Goal: Use online tool/utility: Use online tool/utility

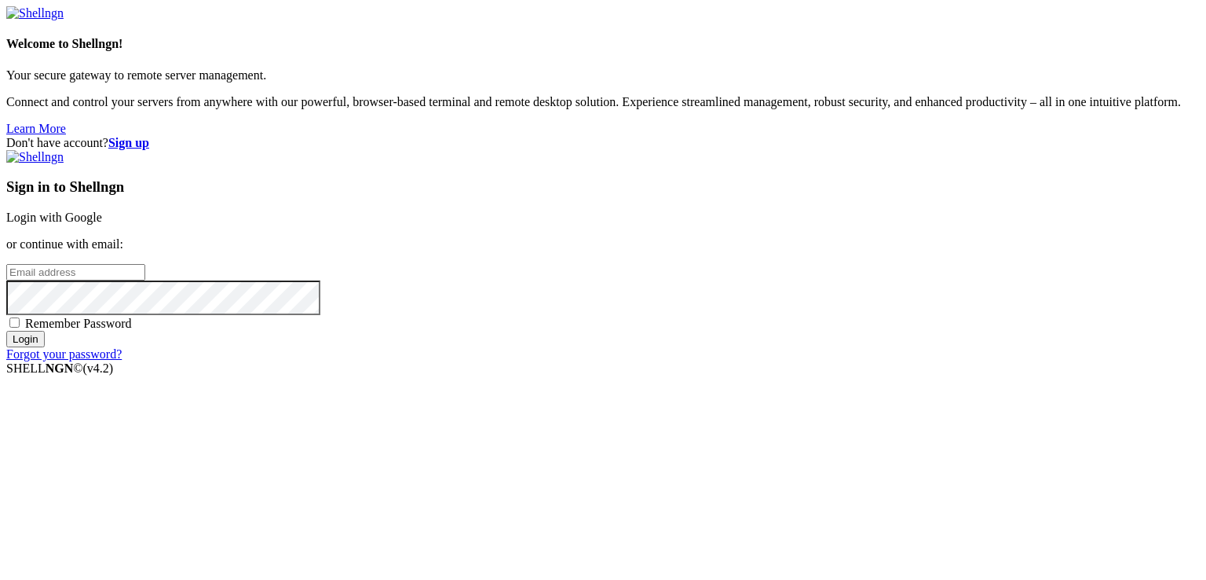
click at [774, 174] on div "Sign in to Shellngn Login with Google or continue with email: Remember Password…" at bounding box center [603, 255] width 1194 height 211
click at [102, 210] on link "Login with Google" at bounding box center [54, 216] width 96 height 13
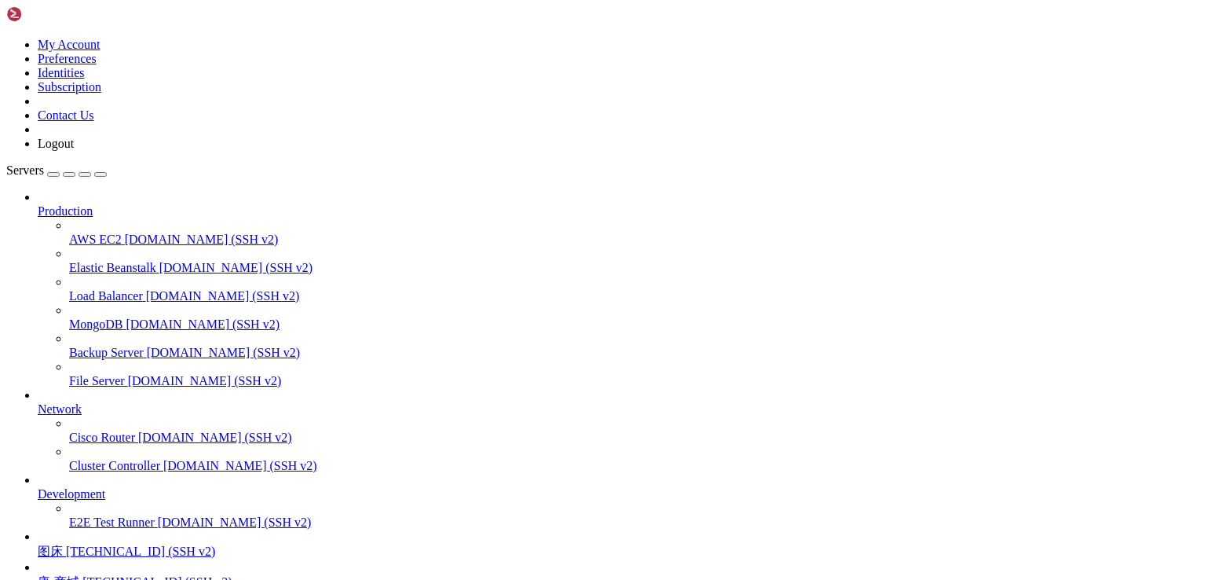
scroll to position [137, 0]
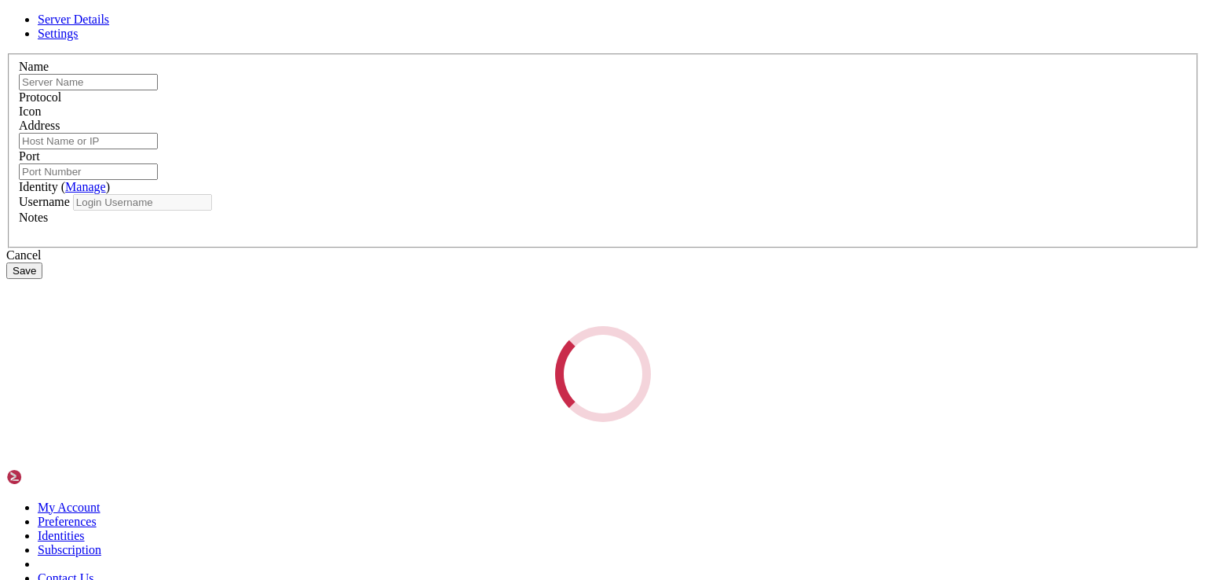
type input "唐-商城"
type input "[TECHNICAL_ID]"
type input "22"
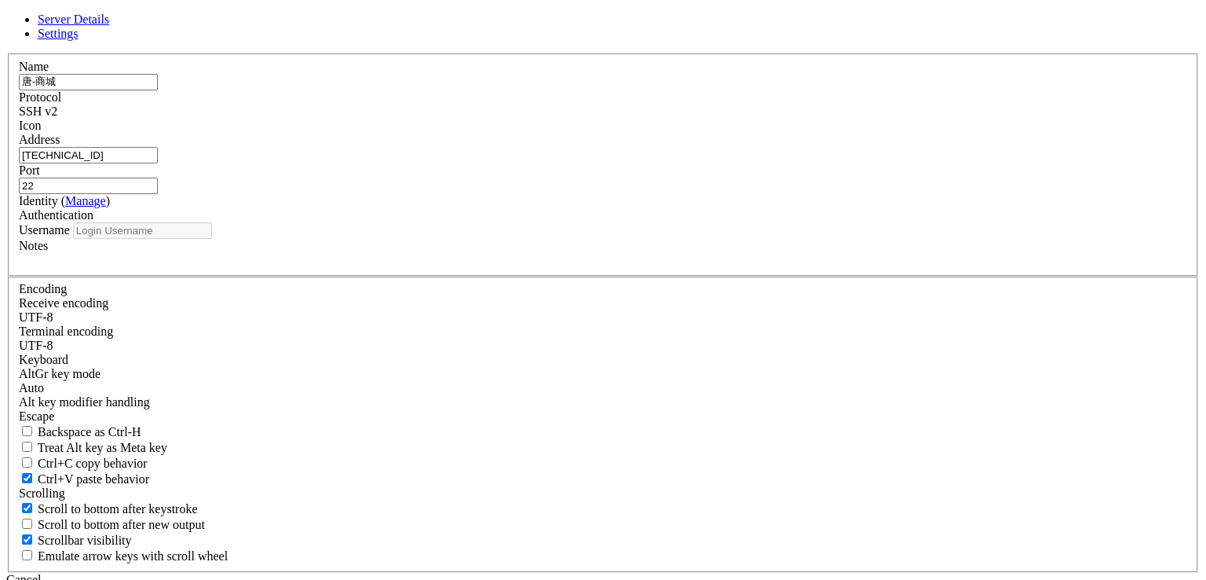
type input "root"
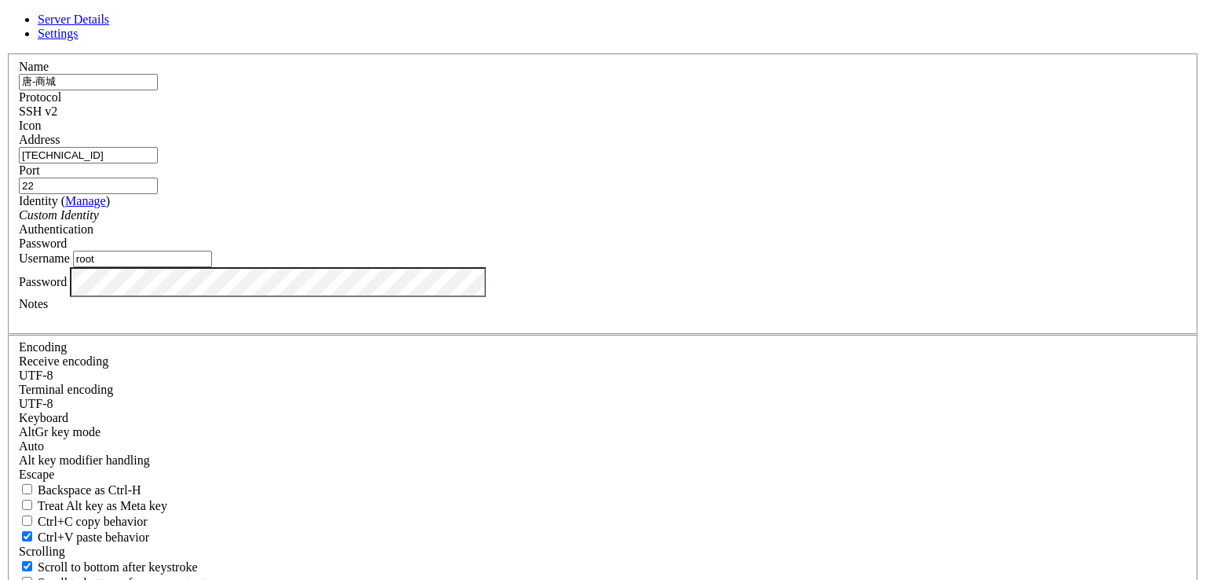
click at [158, 163] on input "[TECHNICAL_ID]" at bounding box center [88, 155] width 139 height 16
paste input "[TECHNICAL_ID]"
type input "[TECHNICAL_ID]"
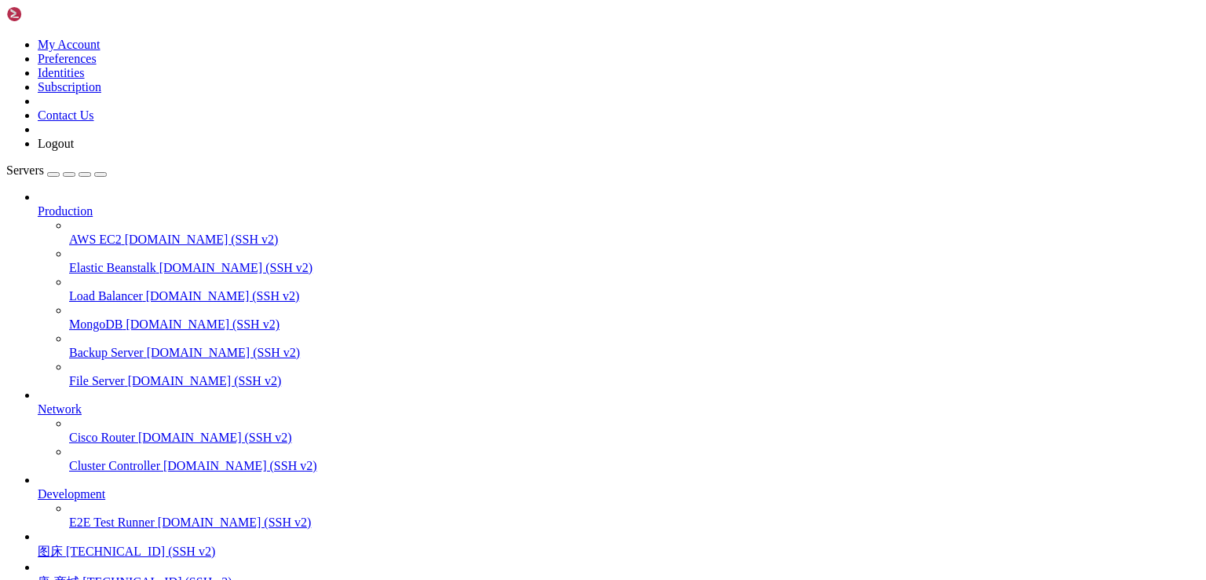
click at [79, 575] on span "唐-商城" at bounding box center [59, 581] width 42 height 13
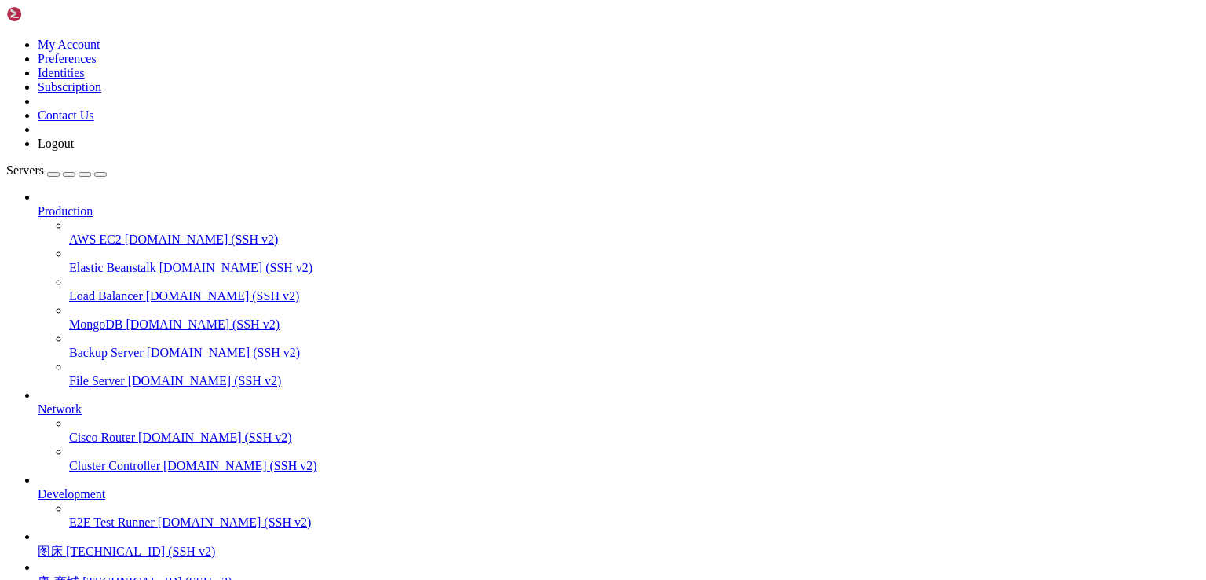
scroll to position [6, 2]
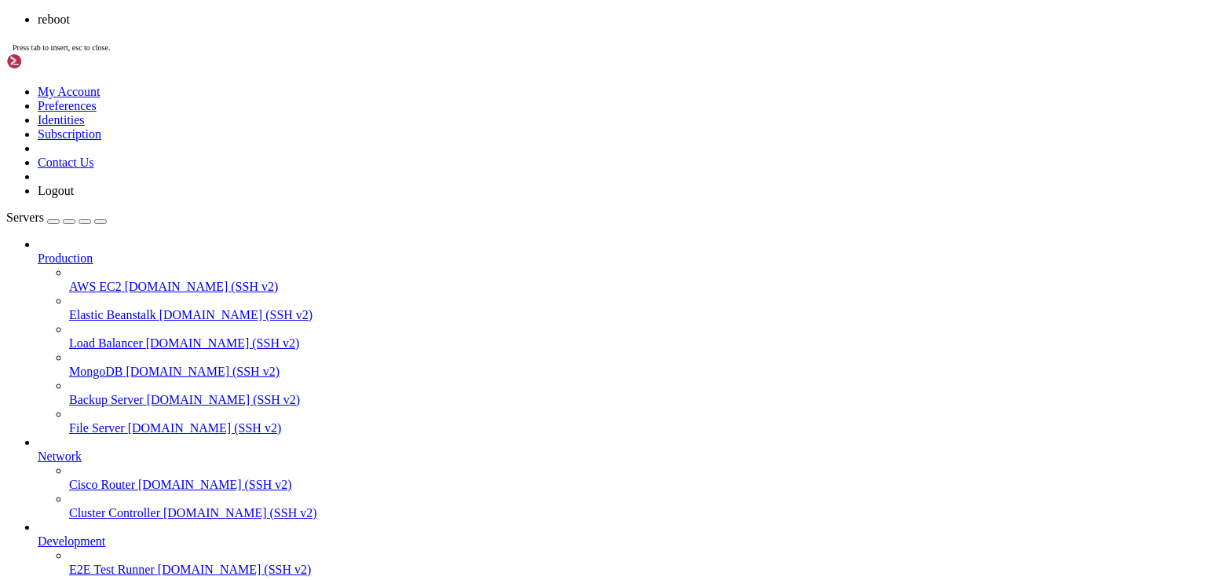
scroll to position [7876, 0]
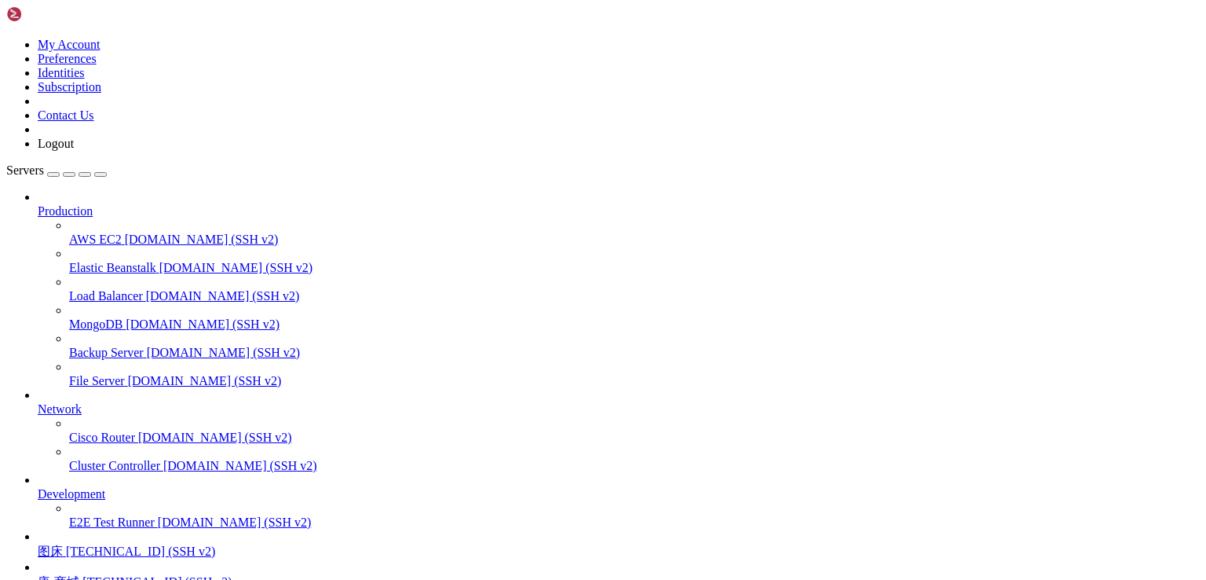
scroll to position [14537, 0]
drag, startPoint x: 133, startPoint y: 1330, endPoint x: 379, endPoint y: 1326, distance: 245.8
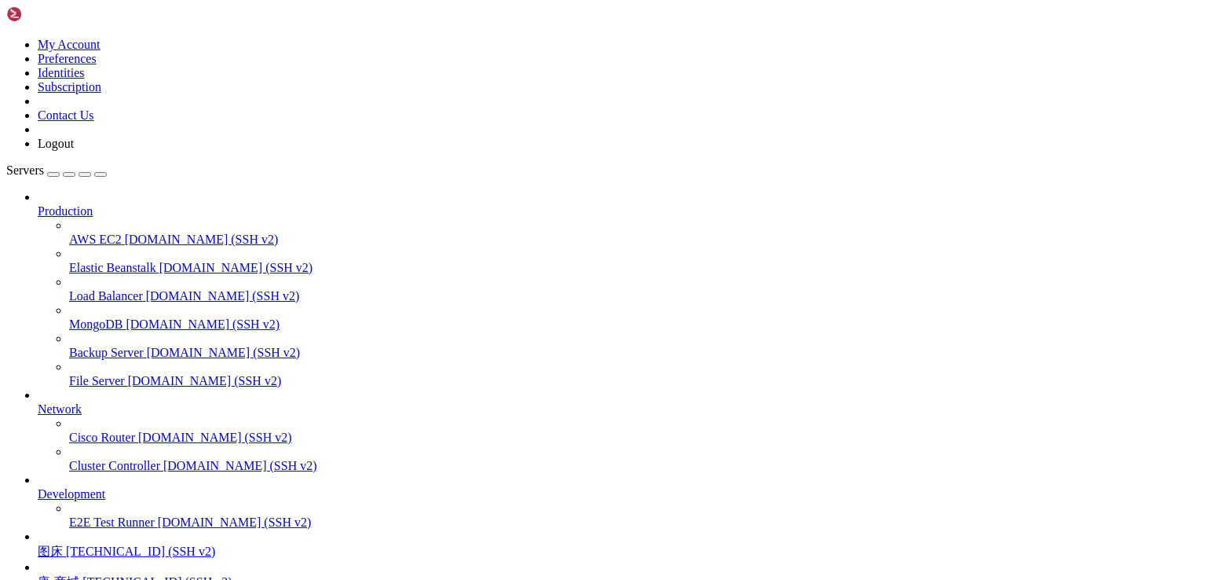
scroll to position [15005, 0]
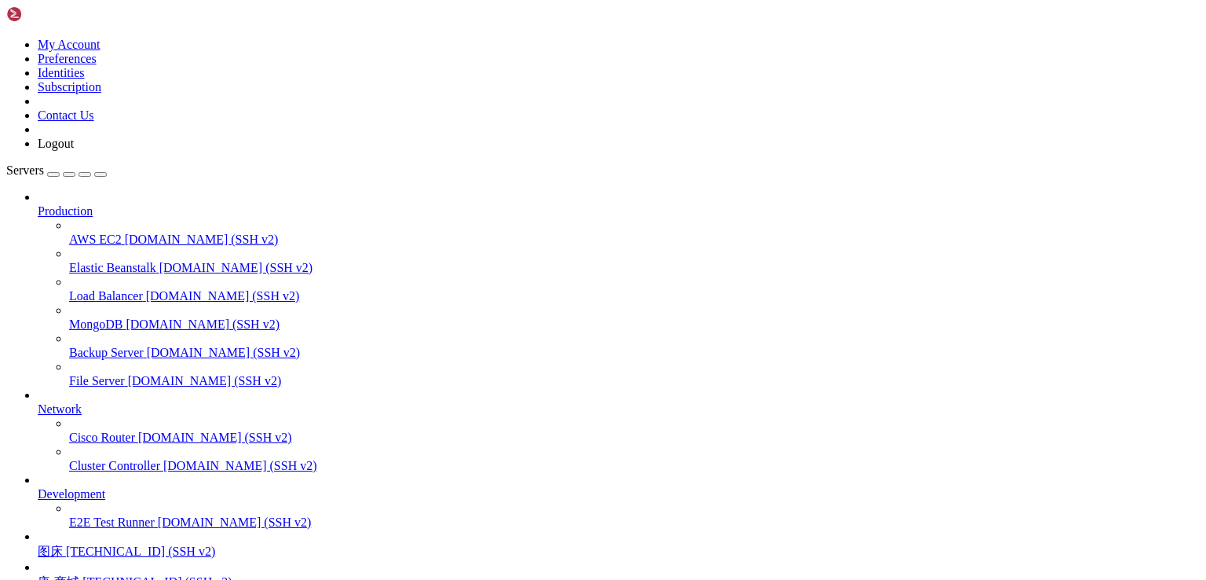
scroll to position [15031, 0]
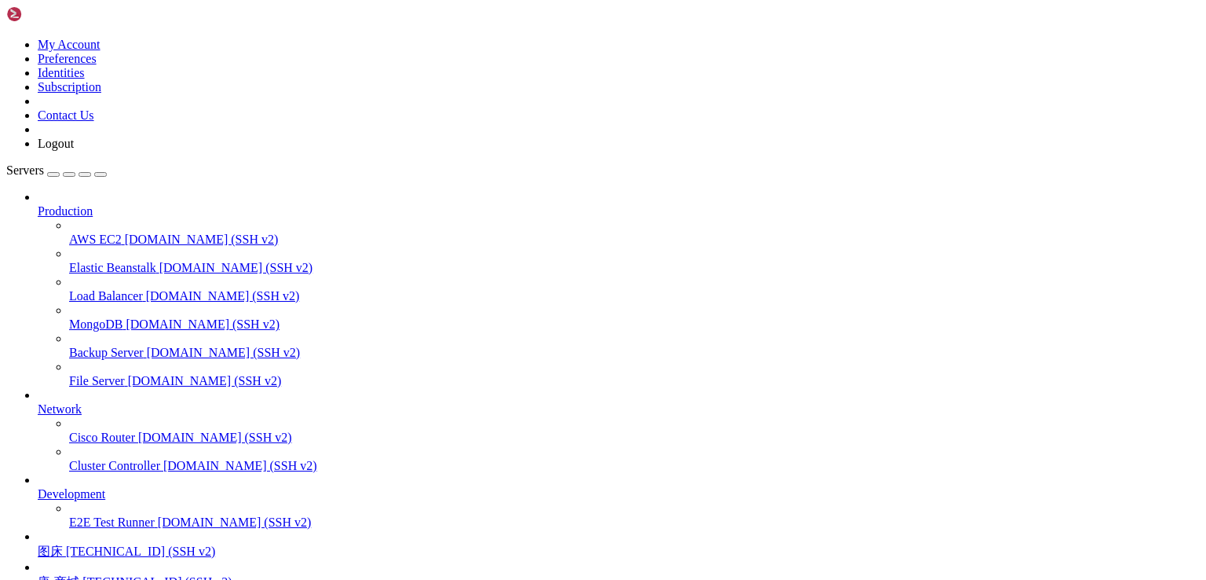
scroll to position [15124, 0]
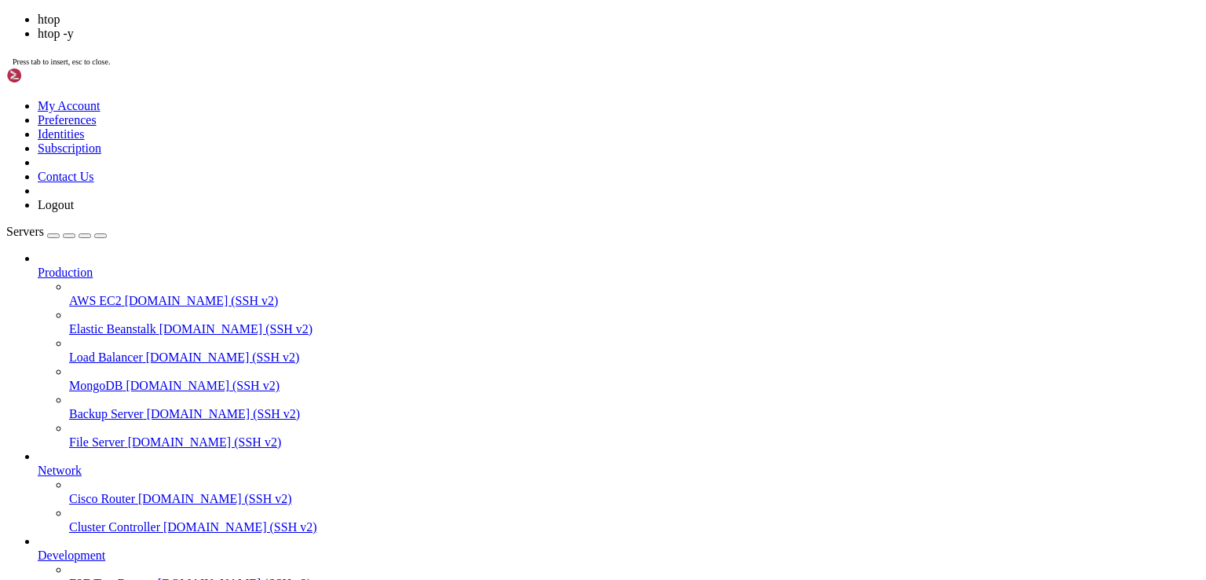
scroll to position [15579, 0]
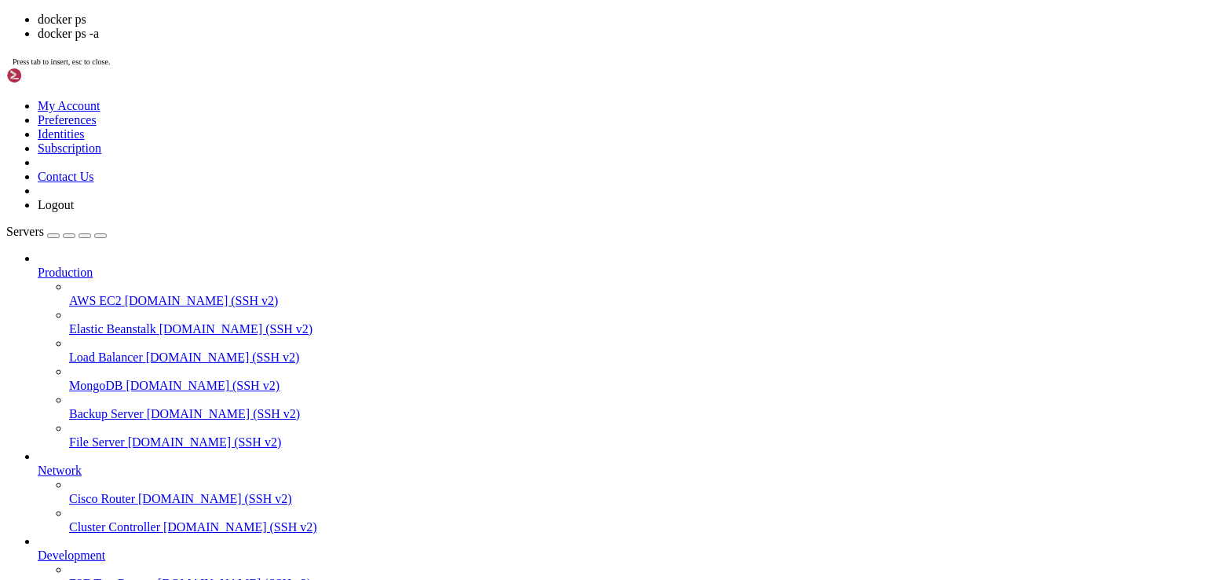
scroll to position [15632, 0]
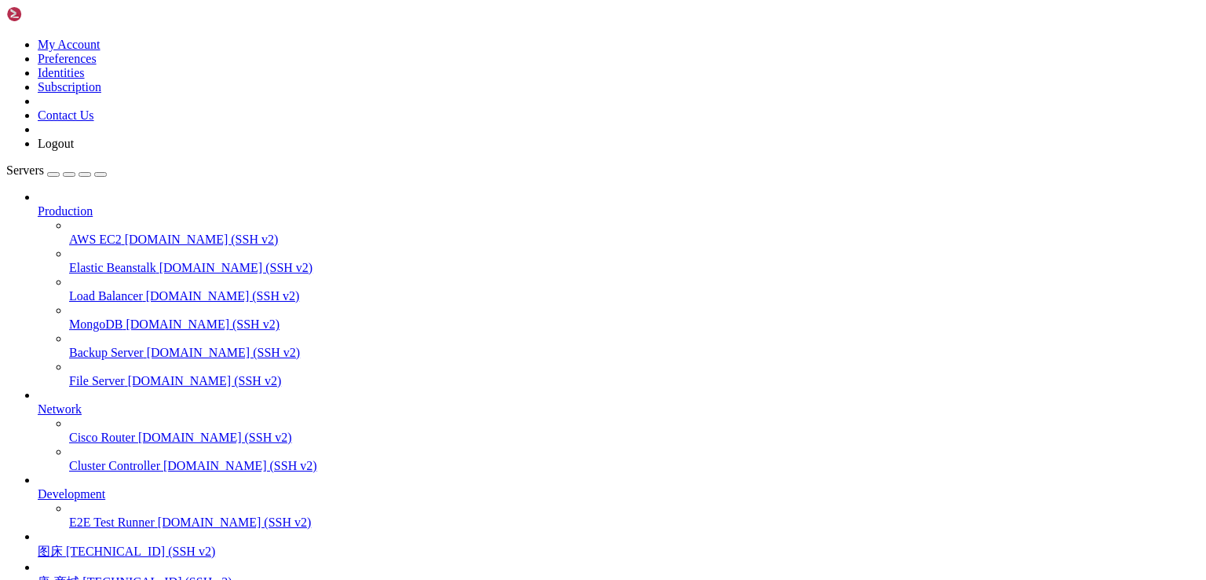
drag, startPoint x: 216, startPoint y: 1427, endPoint x: 20, endPoint y: 1326, distance: 220.2
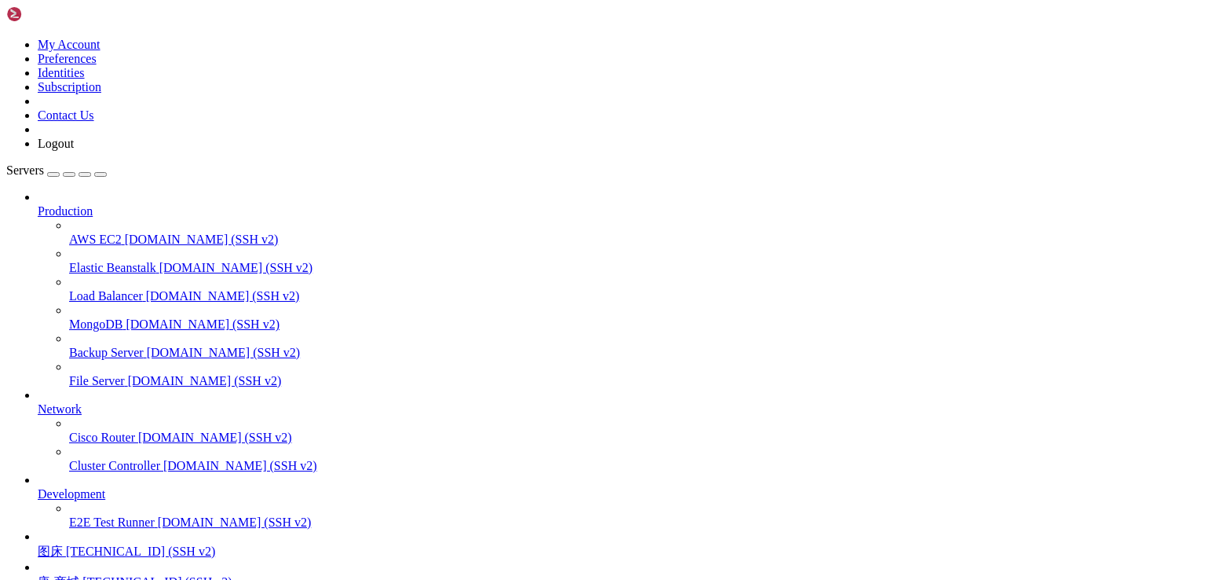
drag, startPoint x: 205, startPoint y: 1431, endPoint x: 12, endPoint y: 1316, distance: 224.6
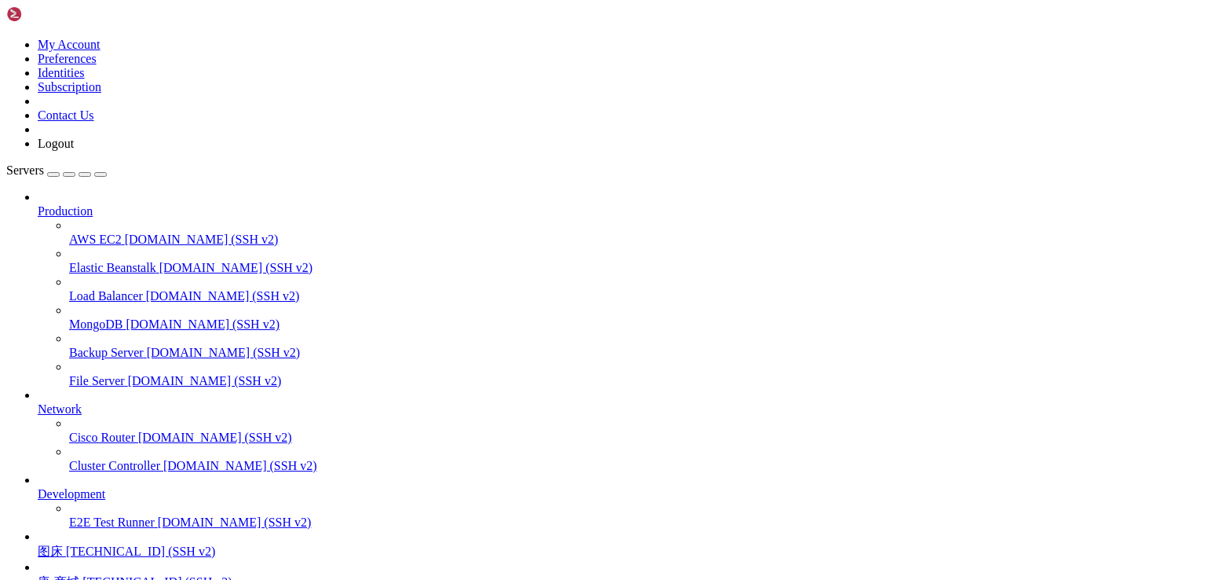
scroll to position [15939, 0]
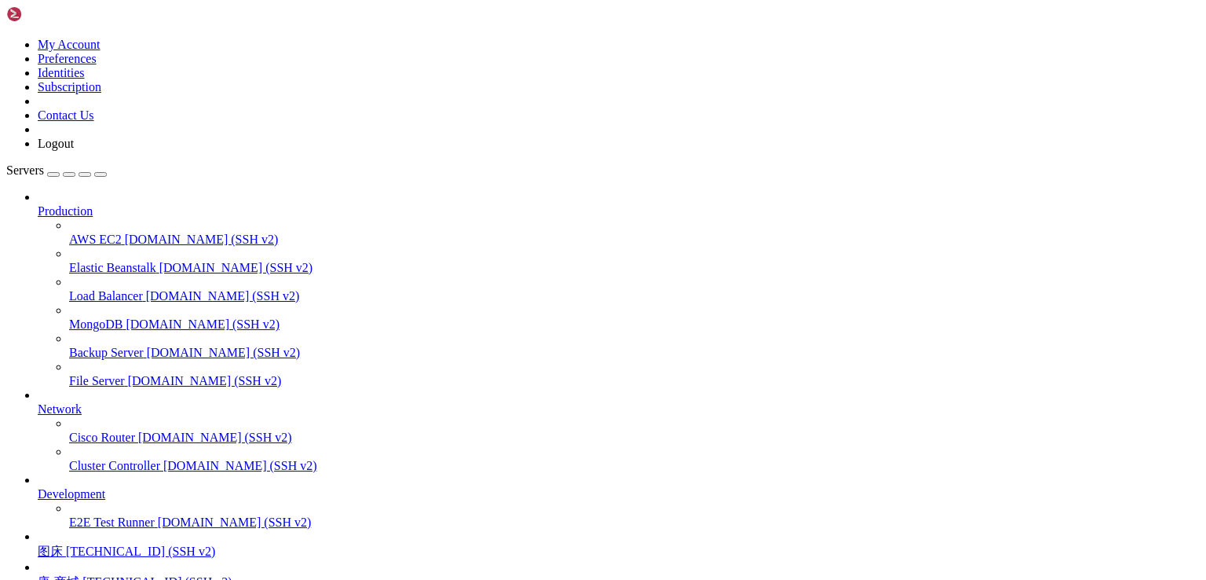
drag, startPoint x: 202, startPoint y: 1425, endPoint x: 90, endPoint y: 1271, distance: 190.7
drag, startPoint x: 212, startPoint y: 1437, endPoint x: 12, endPoint y: 1094, distance: 397.3
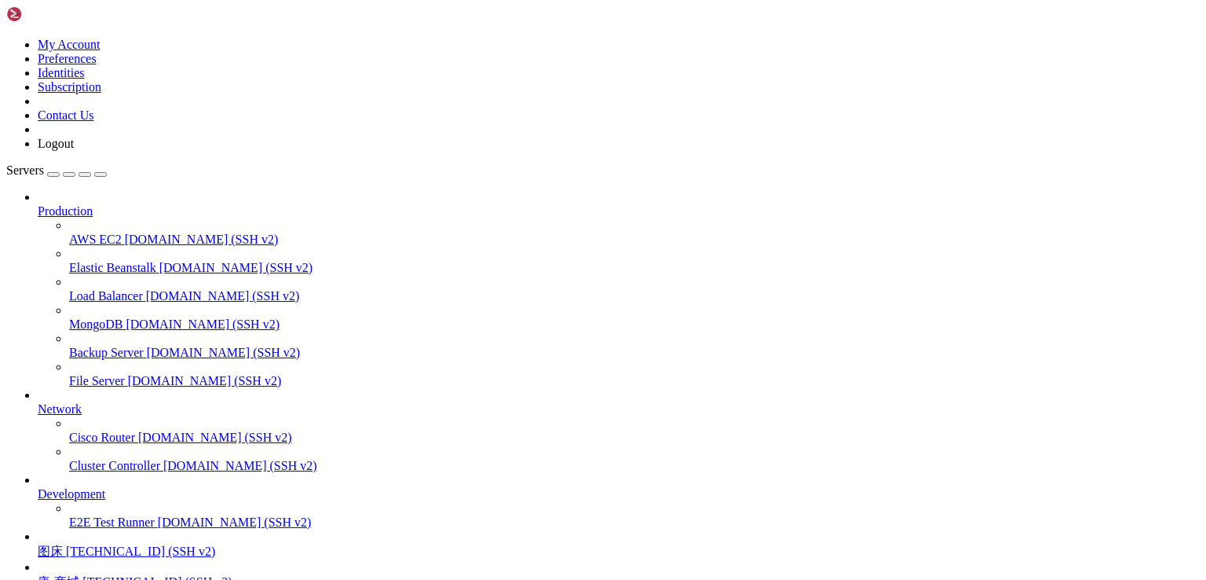
copy div "[lore@I39663173017461 dolorsit]# ametco ad ELITSEDDO EI TEMPO INCIDID UTLABOR E…"
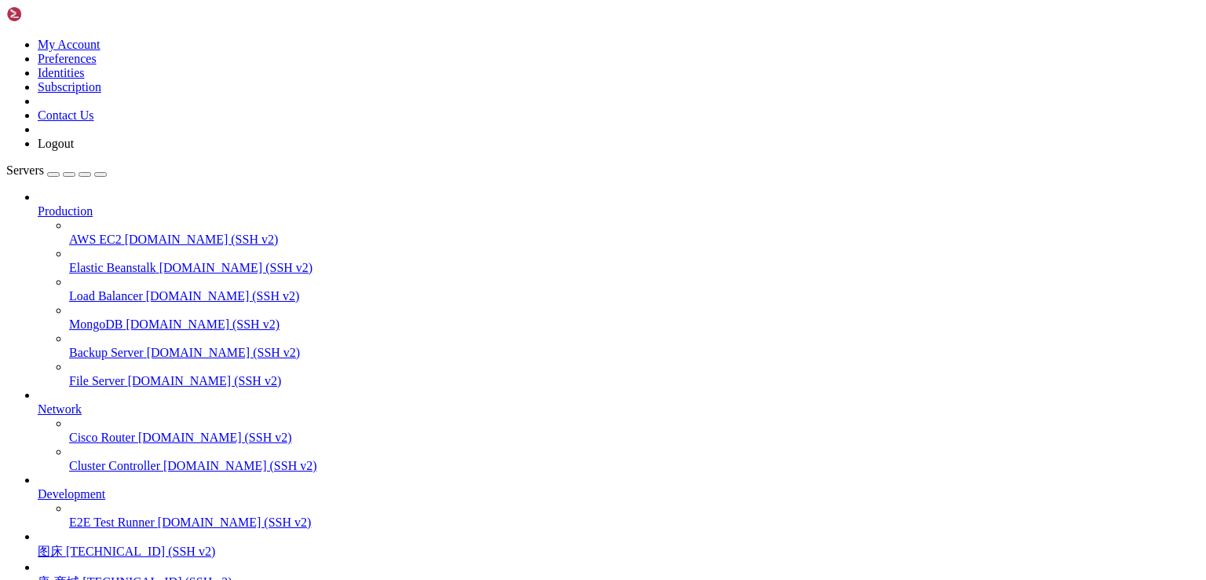
drag, startPoint x: 285, startPoint y: 1354, endPoint x: 15, endPoint y: 1174, distance: 324.5
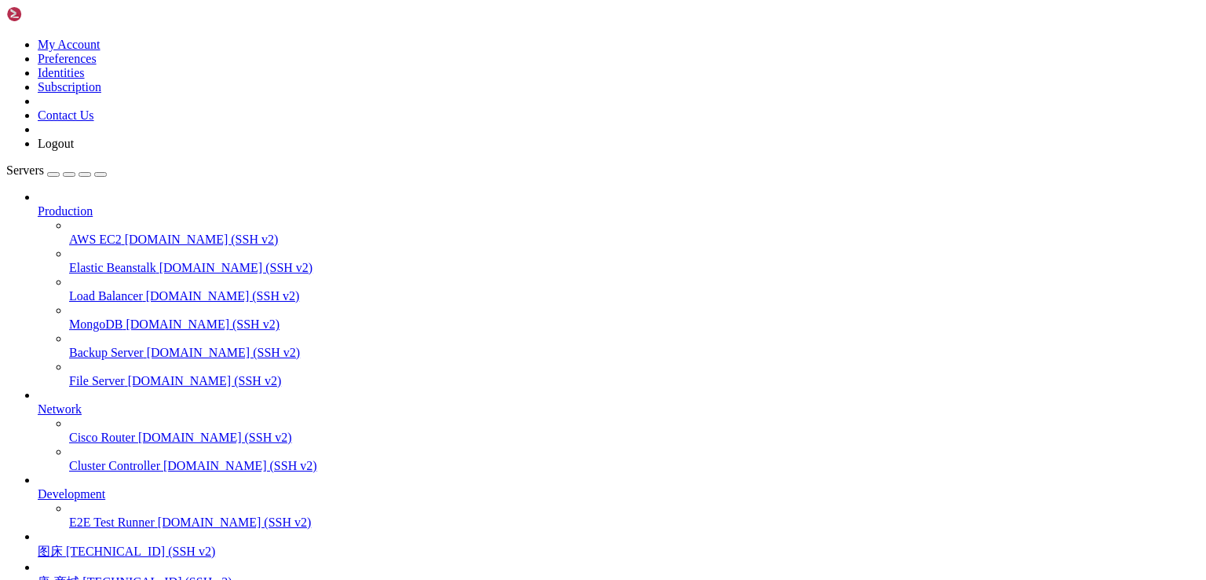
scroll to position [13, 0]
drag, startPoint x: 325, startPoint y: 1317, endPoint x: 14, endPoint y: 1152, distance: 352.0
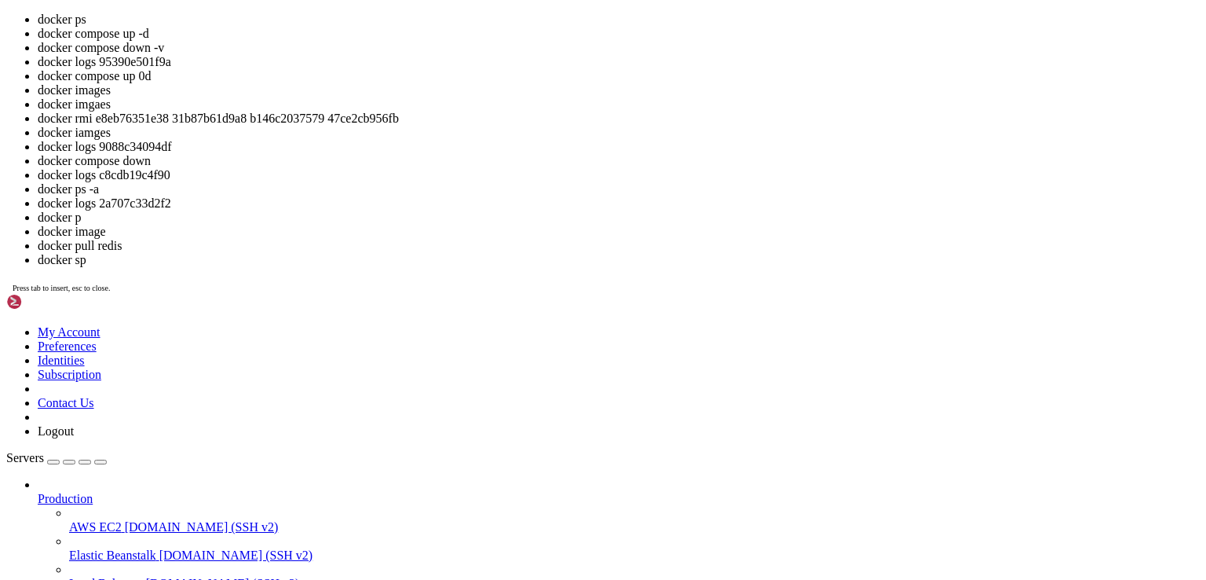
scroll to position [414, 0]
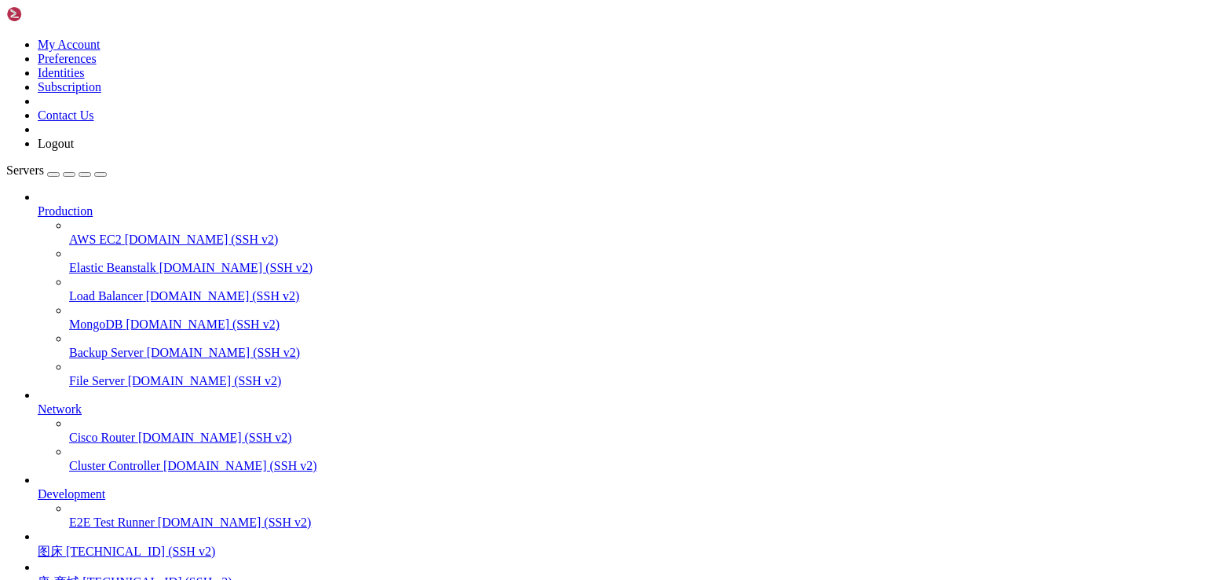
drag, startPoint x: 357, startPoint y: 1446, endPoint x: 15, endPoint y: 1252, distance: 393.5
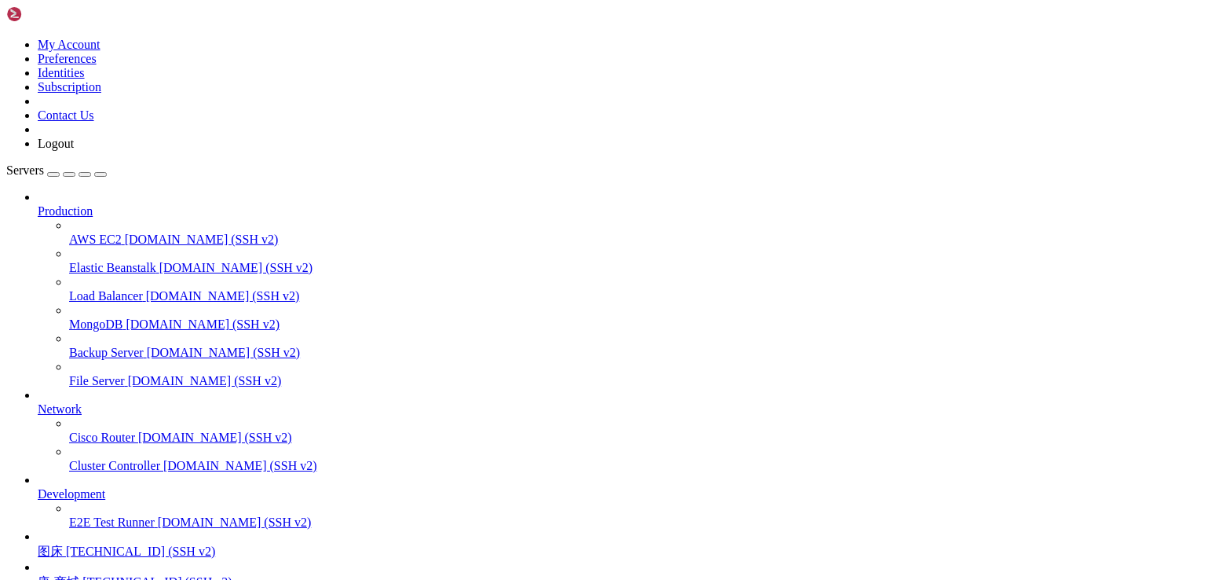
scroll to position [534, 0]
